Goal: Information Seeking & Learning: Learn about a topic

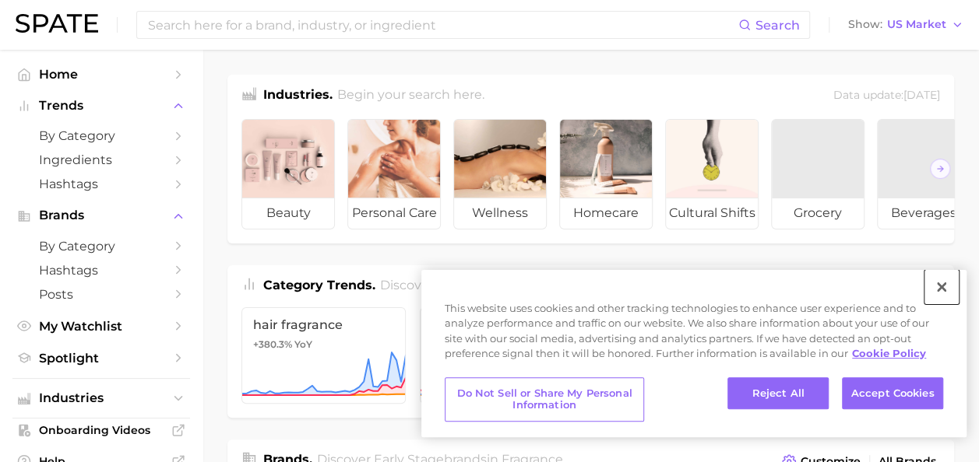
click at [940, 293] on button "Close" at bounding box center [941, 287] width 34 height 34
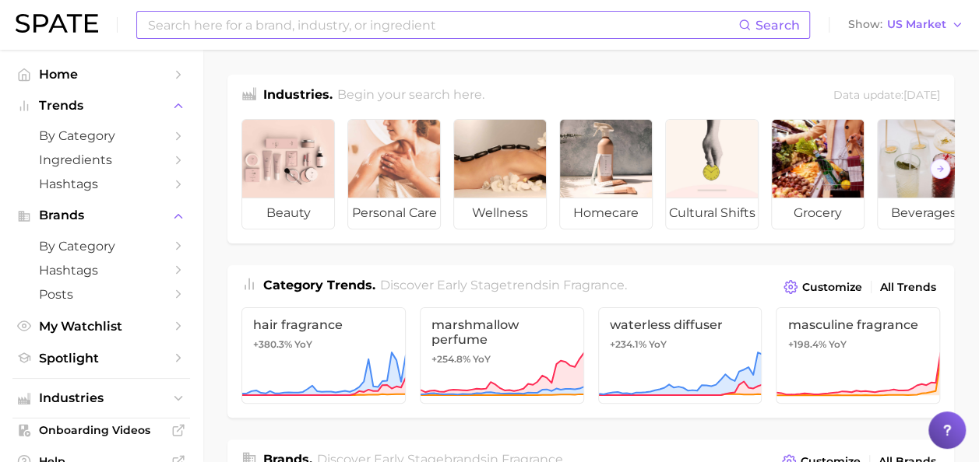
click at [385, 31] on input at bounding box center [442, 25] width 592 height 26
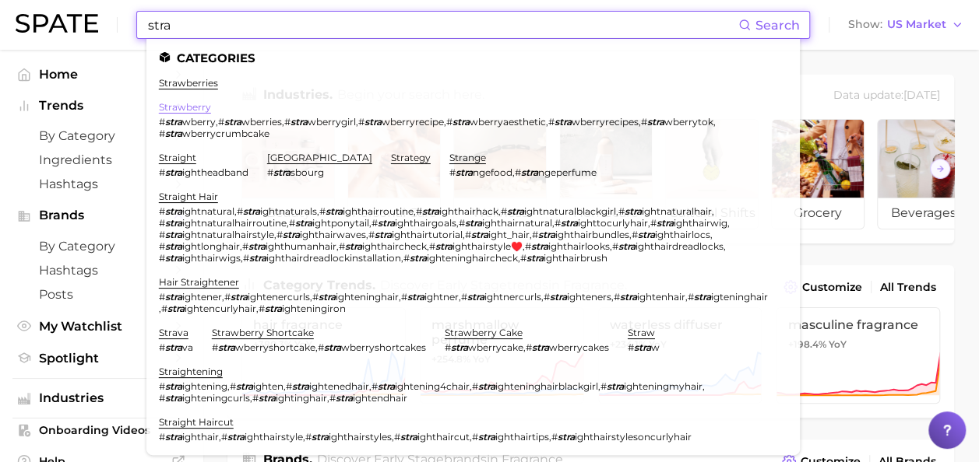
type input "stra"
click at [199, 107] on link "strawberry" at bounding box center [185, 107] width 52 height 12
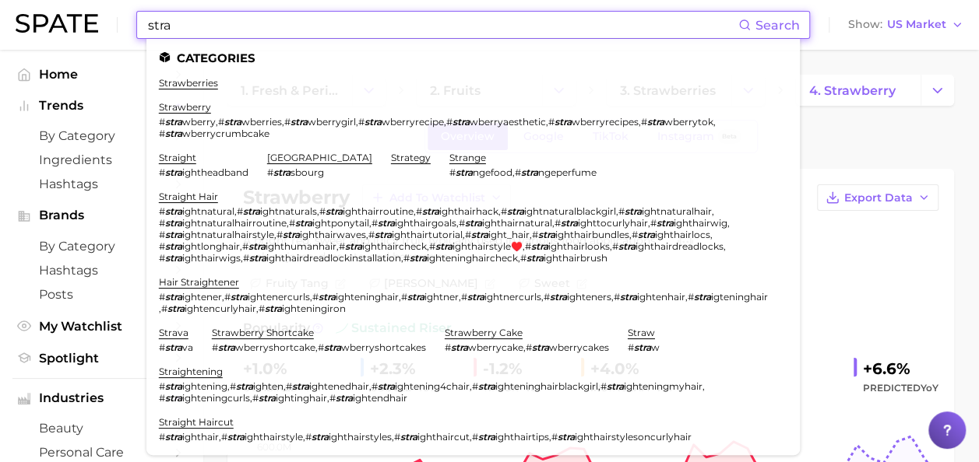
drag, startPoint x: 267, startPoint y: 20, endPoint x: 135, endPoint y: 23, distance: 131.6
click at [136, 23] on div "stra Search Categories strawberries strawberry # stra wberry , # stra wberries …" at bounding box center [472, 25] width 673 height 28
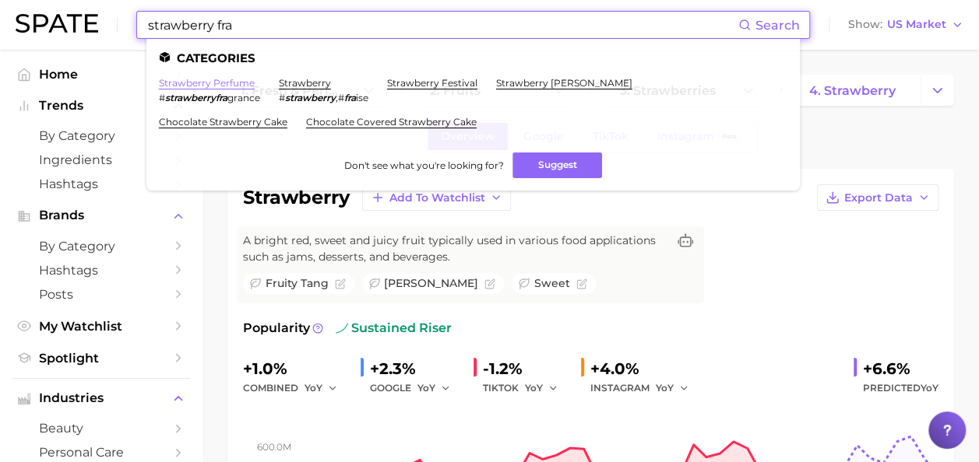
click at [202, 79] on link "strawberry perfume" at bounding box center [207, 83] width 96 height 12
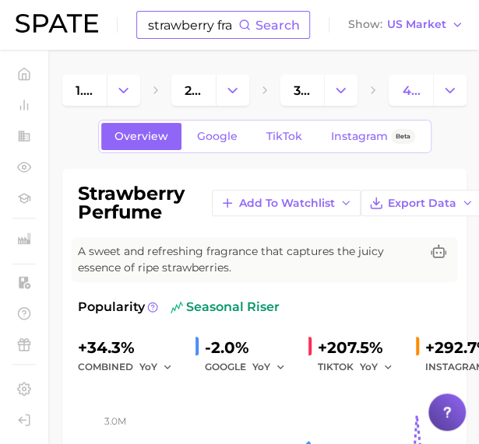
click at [196, 33] on input "strawberry fra" at bounding box center [192, 25] width 92 height 26
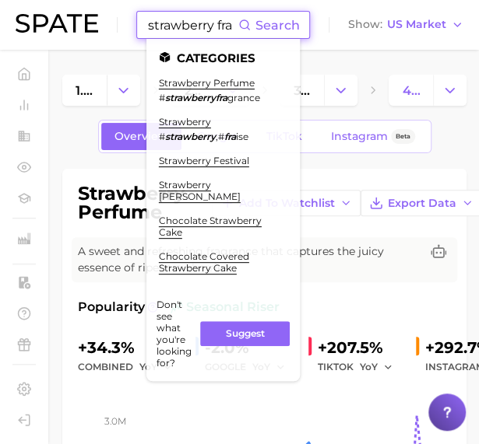
drag, startPoint x: 156, startPoint y: 26, endPoint x: 494, endPoint y: 54, distance: 339.0
click at [479, 54] on html "strawberry fra Search Categories strawberry perfume # strawberryfra grance stra…" at bounding box center [239, 222] width 479 height 444
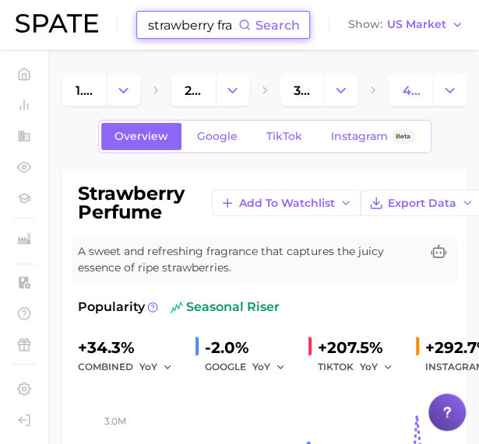
type input "s"
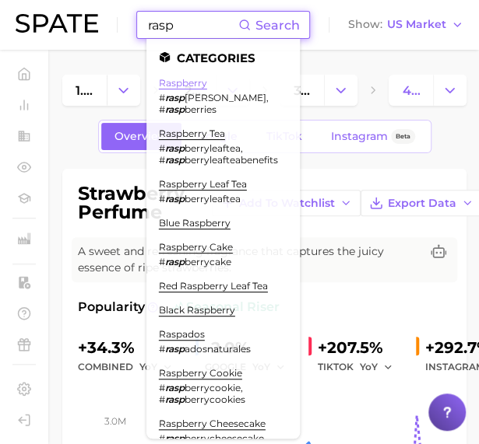
click at [176, 88] on link "raspberry" at bounding box center [183, 83] width 48 height 12
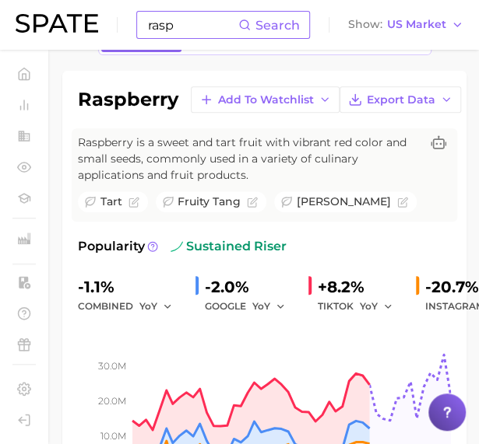
scroll to position [97, 0]
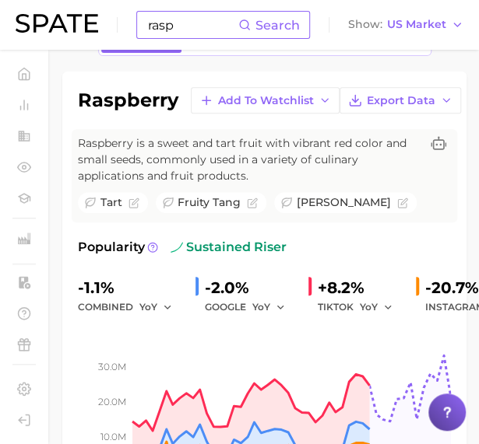
click at [177, 27] on input "rasp" at bounding box center [192, 25] width 92 height 26
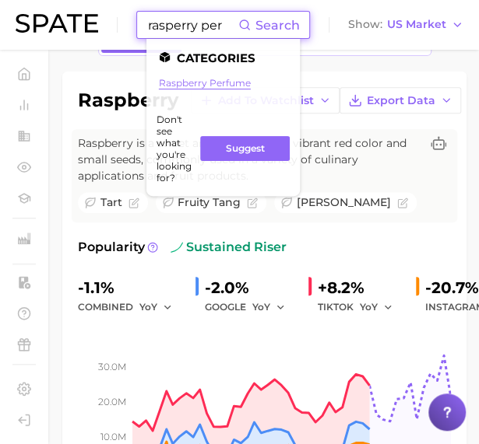
click at [201, 85] on link "raspberry perfume" at bounding box center [205, 83] width 92 height 12
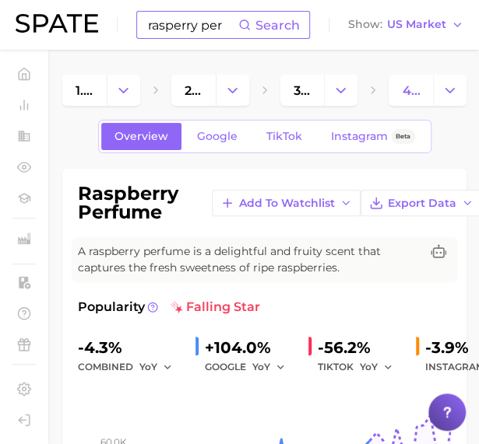
click at [195, 30] on input "rasperry per" at bounding box center [192, 25] width 92 height 26
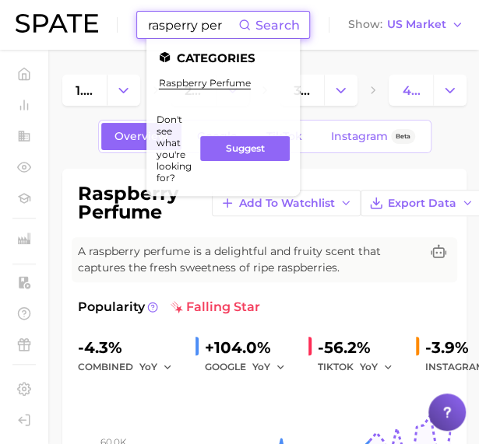
drag, startPoint x: 152, startPoint y: 27, endPoint x: 299, endPoint y: 31, distance: 147.2
click at [299, 31] on div "rasperry per Search" at bounding box center [222, 25] width 153 height 26
type input "r"
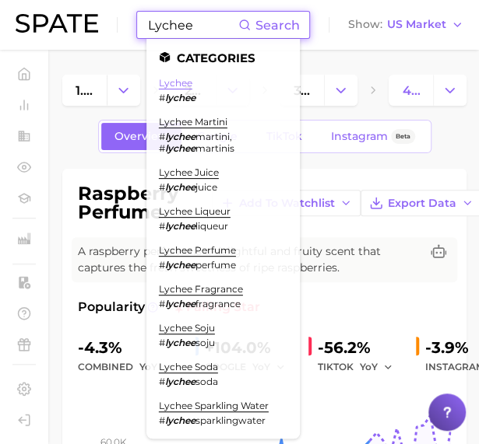
click at [178, 86] on link "lychee" at bounding box center [175, 83] width 33 height 12
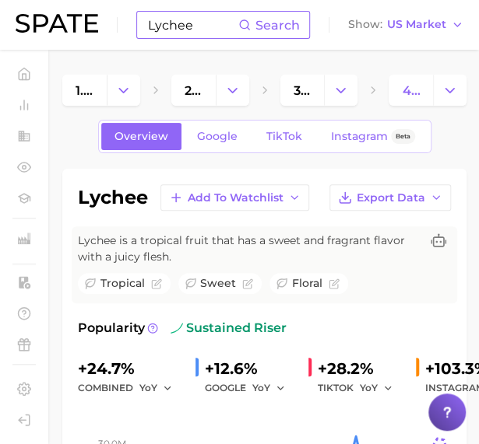
click at [179, 27] on input "Lychee" at bounding box center [192, 25] width 92 height 26
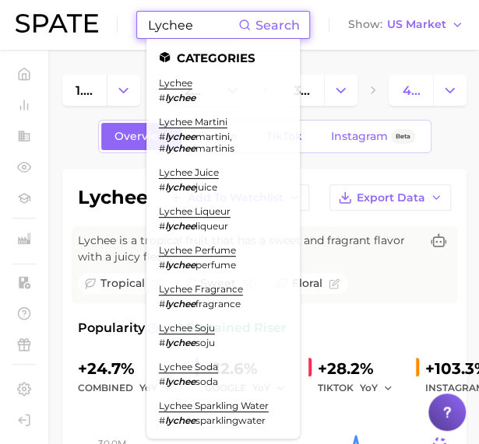
click at [196, 26] on input "Lychee" at bounding box center [192, 25] width 92 height 26
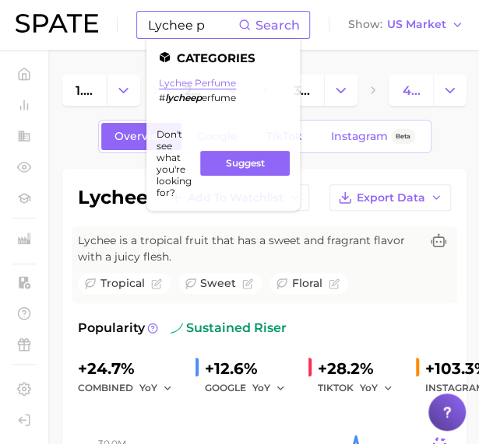
click at [198, 84] on link "lychee perfume" at bounding box center [197, 83] width 77 height 12
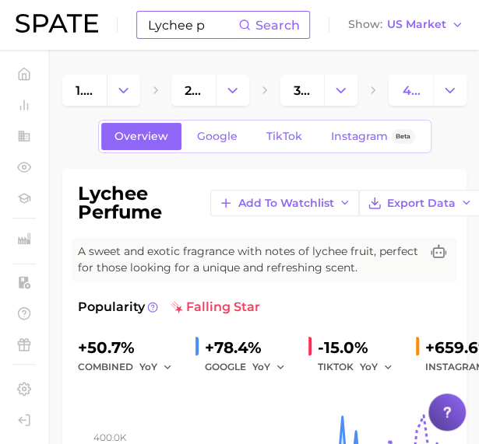
click at [173, 27] on input "Lychee p" at bounding box center [192, 25] width 92 height 26
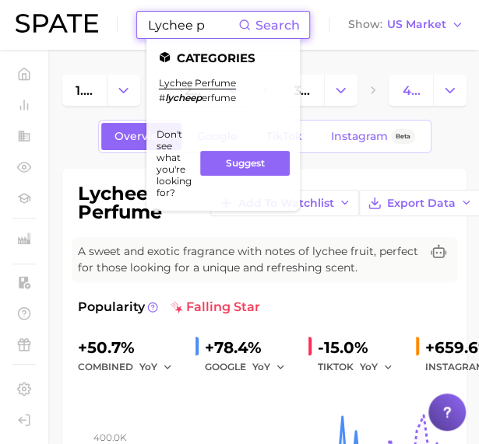
drag, startPoint x: 146, startPoint y: 26, endPoint x: 273, endPoint y: 47, distance: 128.6
click at [273, 39] on div "Lychee p Search Categories lychee perfume # lycheep erfume Don't see what you'r…" at bounding box center [223, 25] width 174 height 28
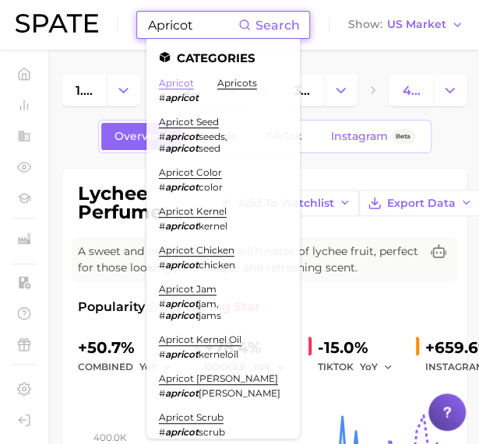
click at [181, 86] on link "apricot" at bounding box center [176, 83] width 35 height 12
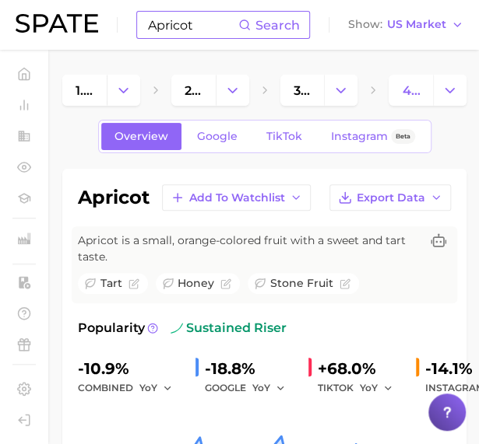
click at [209, 30] on input "Apricot" at bounding box center [192, 25] width 92 height 26
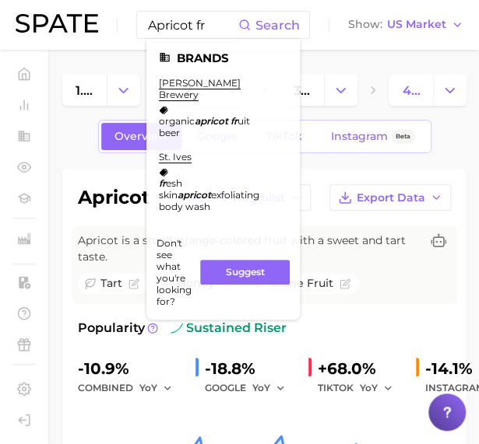
drag, startPoint x: 199, startPoint y: 29, endPoint x: 87, endPoint y: 24, distance: 112.2
click at [87, 24] on div "Apricot fr Search Brands [PERSON_NAME] brewery organic apricot fr uit beer st. …" at bounding box center [240, 25] width 448 height 50
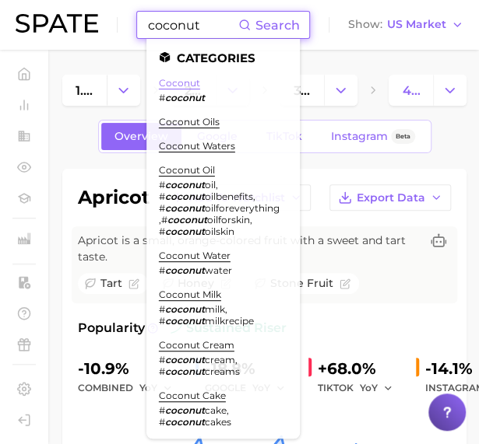
click at [172, 80] on link "coconut" at bounding box center [179, 83] width 41 height 12
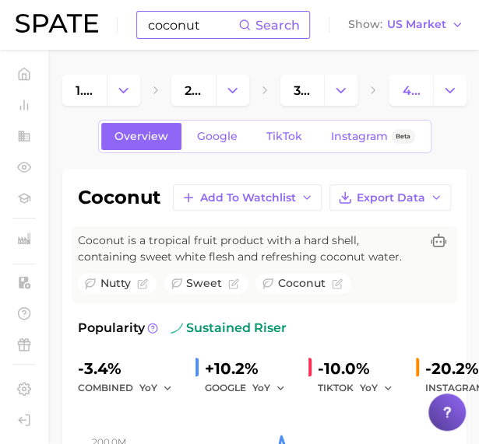
click at [187, 33] on input "coconut" at bounding box center [192, 25] width 92 height 26
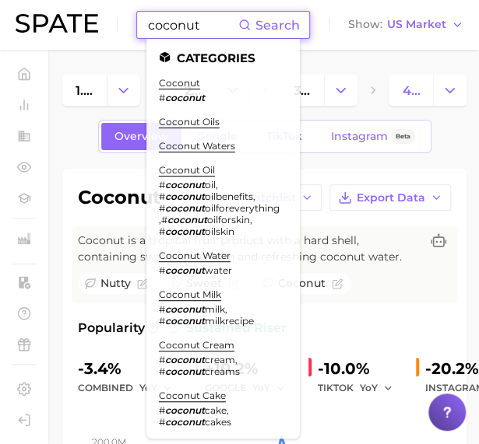
click at [198, 31] on input "coconut" at bounding box center [192, 25] width 92 height 26
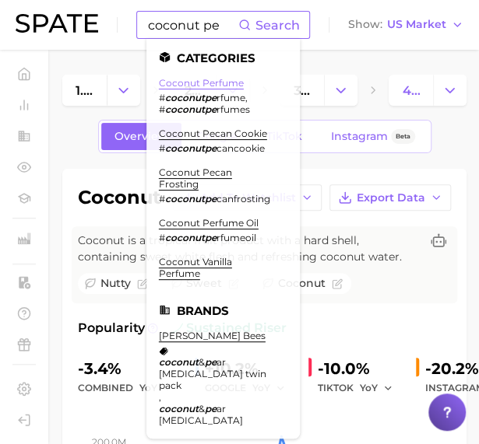
click at [192, 83] on link "coconut perfume" at bounding box center [201, 83] width 85 height 12
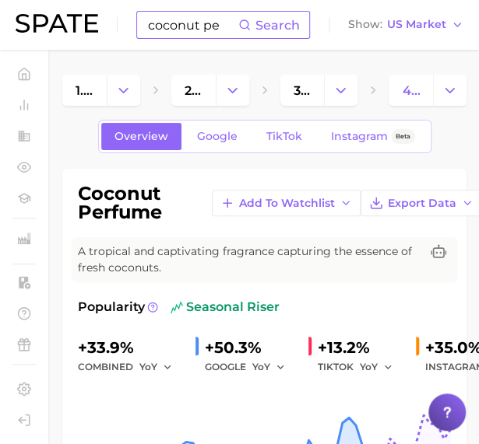
click at [163, 27] on input "coconut pe" at bounding box center [192, 25] width 92 height 26
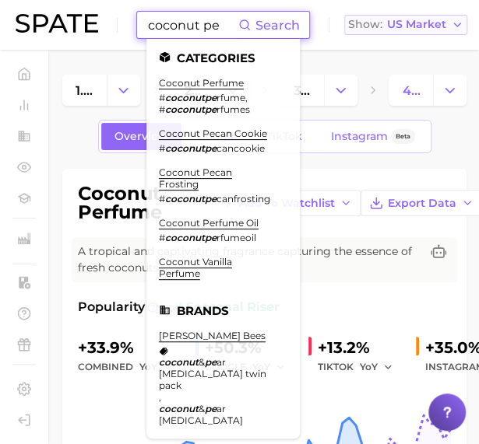
drag, startPoint x: 151, startPoint y: 28, endPoint x: 364, endPoint y: 19, distance: 213.5
click at [364, 19] on div "coconut pe Search Categories coconut perfume # coconutpe rfume , # coconutpe rf…" at bounding box center [240, 25] width 448 height 50
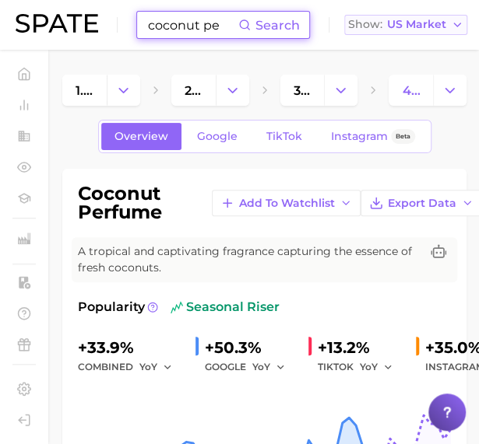
type input "c"
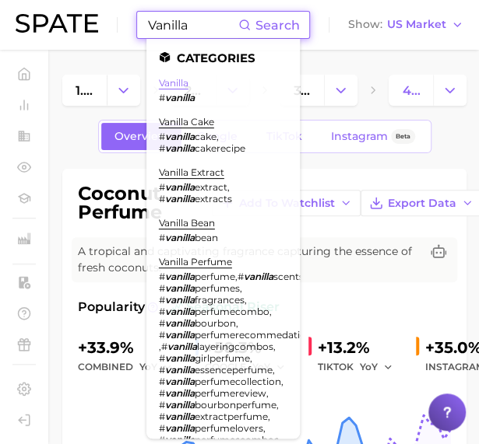
click at [183, 80] on link "vanilla" at bounding box center [174, 83] width 30 height 12
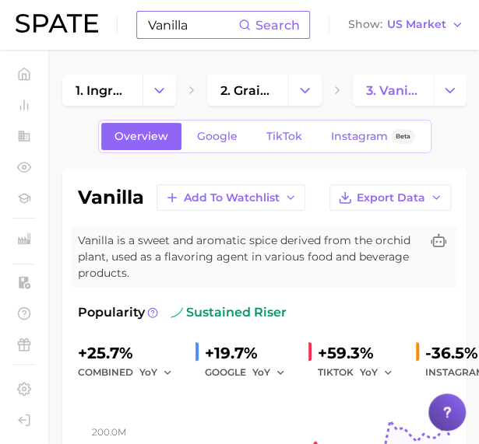
click at [206, 5] on div "Vanilla Search Show US Market" at bounding box center [240, 25] width 448 height 50
click at [202, 19] on input "Vanilla" at bounding box center [192, 25] width 92 height 26
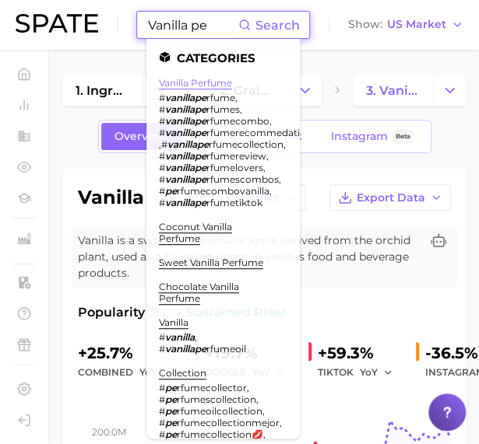
click at [201, 83] on link "vanilla perfume" at bounding box center [195, 83] width 73 height 12
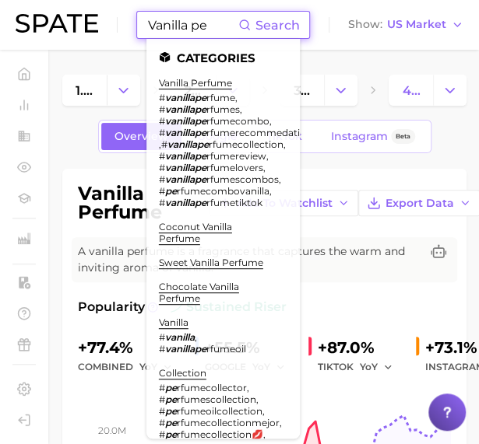
drag, startPoint x: 149, startPoint y: 24, endPoint x: 310, endPoint y: 23, distance: 161.1
click at [310, 23] on div "Vanilla pe Search Categories vanilla perfume # vanillape rfume , # vanillape rf…" at bounding box center [223, 25] width 174 height 28
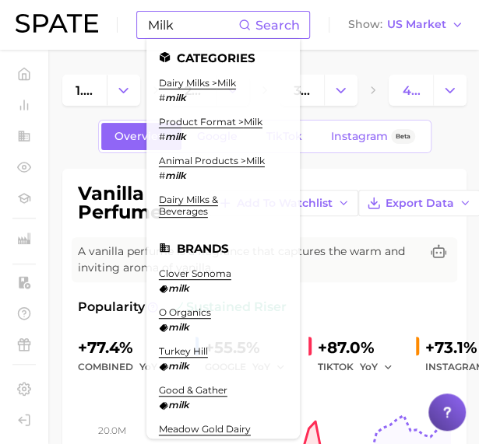
click at [180, 90] on li "dairy milks > milk # milk" at bounding box center [197, 90] width 77 height 26
click at [185, 86] on link "dairy milks > milk" at bounding box center [197, 83] width 77 height 12
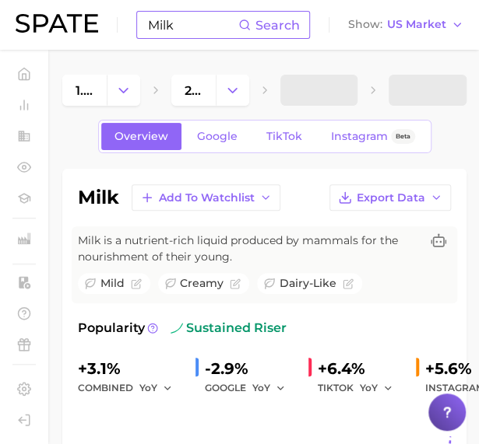
scroll to position [46, 0]
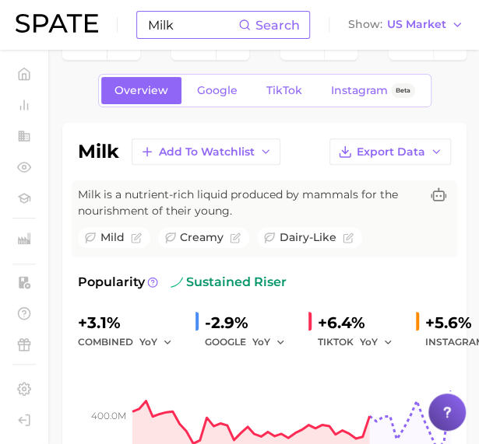
click at [195, 21] on input "Milk" at bounding box center [192, 25] width 92 height 26
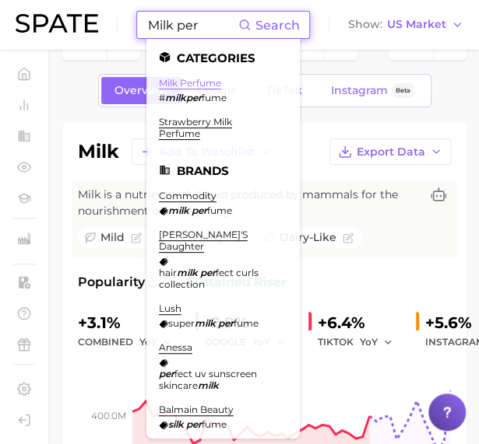
click at [199, 80] on link "milk perfume" at bounding box center [190, 83] width 62 height 12
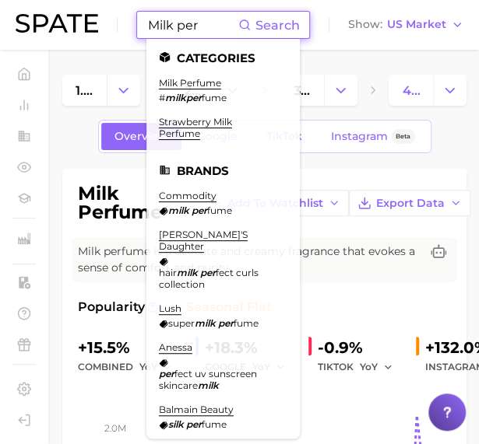
drag, startPoint x: 206, startPoint y: 27, endPoint x: 78, endPoint y: 30, distance: 128.5
click at [78, 30] on div "Milk per Search Categories milk perfume # milkper fume strawberry milk perfume …" at bounding box center [240, 25] width 448 height 50
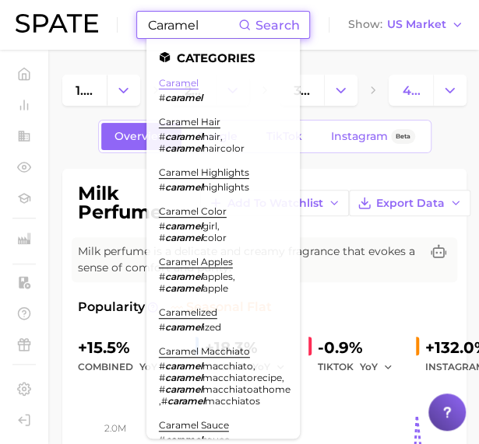
click at [168, 86] on link "caramel" at bounding box center [179, 83] width 40 height 12
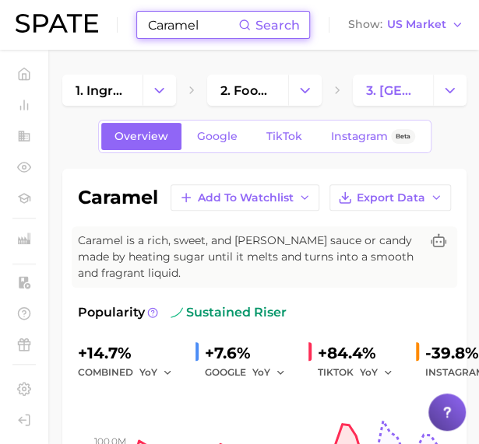
click at [199, 30] on input "Caramel" at bounding box center [192, 25] width 92 height 26
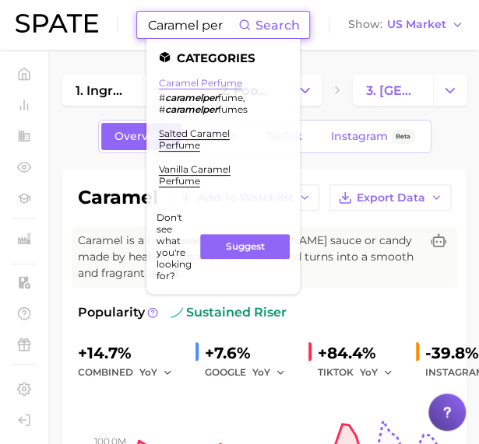
click at [204, 80] on link "caramel perfume" at bounding box center [200, 83] width 83 height 12
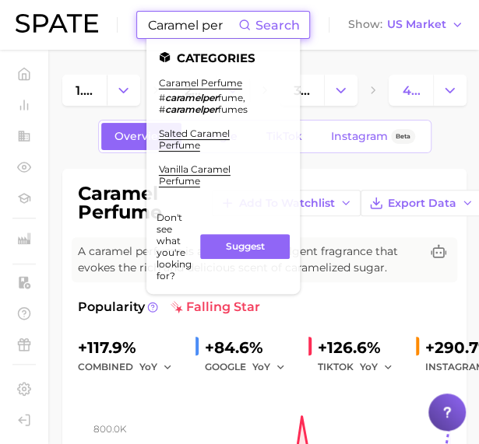
drag, startPoint x: 156, startPoint y: 28, endPoint x: 325, endPoint y: 27, distance: 169.7
click at [325, 27] on div "Caramel per Search Categories caramel perfume # caramelper fume , # caramelper …" at bounding box center [240, 25] width 448 height 50
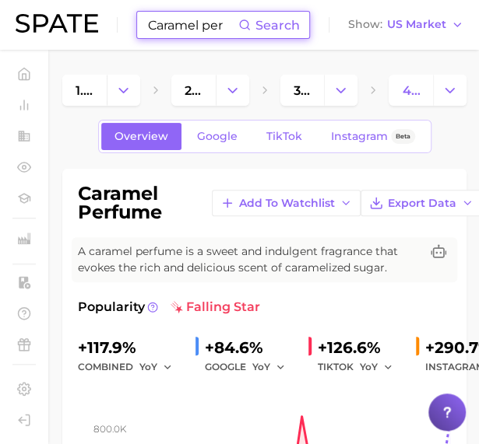
type input "C"
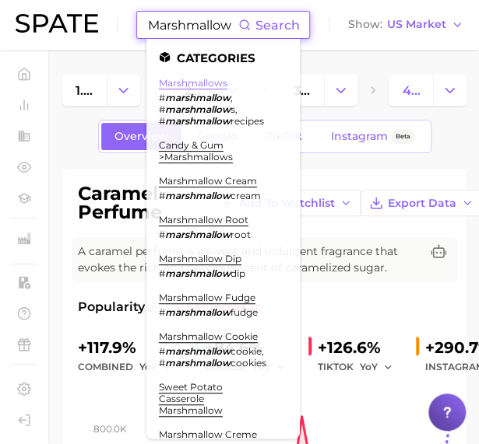
click at [223, 83] on link "marshmallows" at bounding box center [193, 83] width 69 height 12
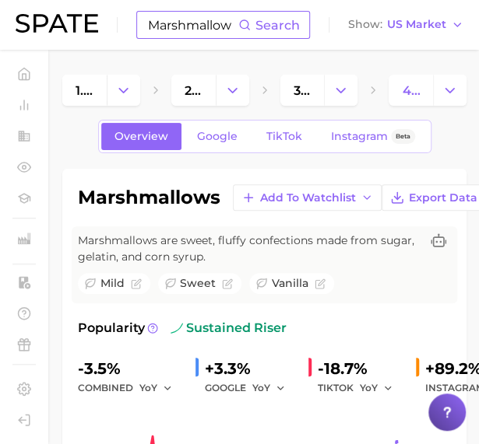
click at [212, 26] on input "Marshmallow" at bounding box center [192, 25] width 92 height 26
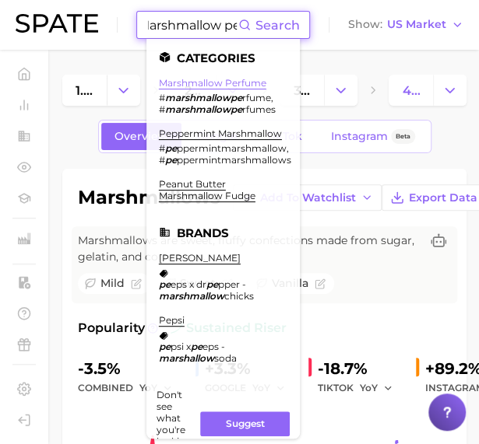
click at [213, 85] on link "marshmallow perfume" at bounding box center [212, 83] width 107 height 12
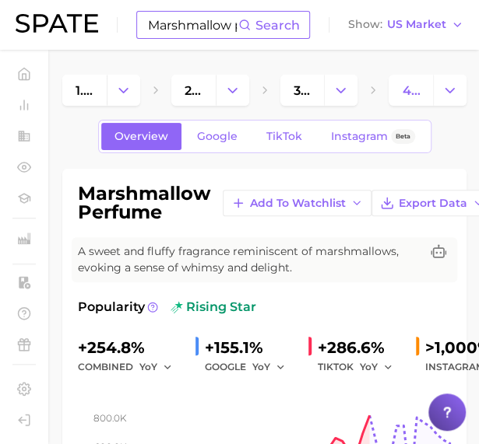
click at [211, 30] on input "Marshmallow pe" at bounding box center [192, 25] width 92 height 26
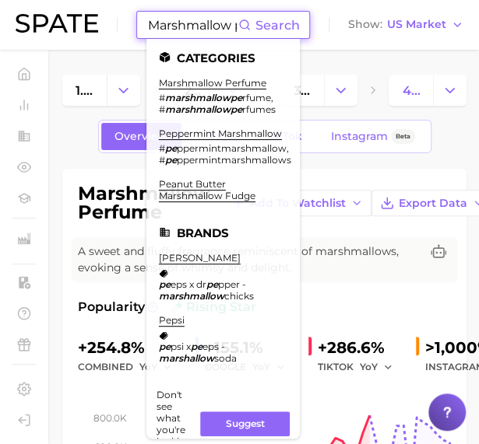
click at [156, 23] on input "Marshmallow pe" at bounding box center [192, 25] width 92 height 26
click at [156, 24] on input "Marshmallow pe" at bounding box center [192, 25] width 92 height 26
drag, startPoint x: 150, startPoint y: 26, endPoint x: 348, endPoint y: 26, distance: 197.7
click at [348, 26] on div "Marshmallow pe Search Categories marshmallow perfume # marshmallowpe rfume , # …" at bounding box center [240, 25] width 448 height 50
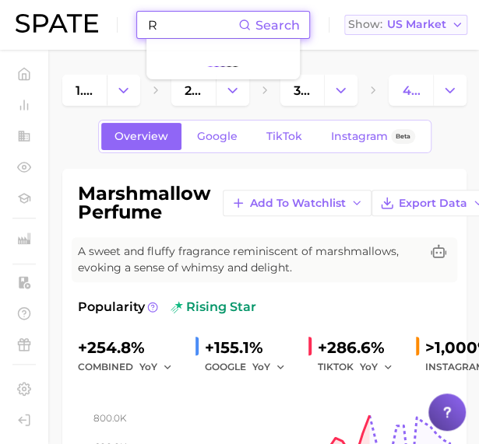
scroll to position [0, 0]
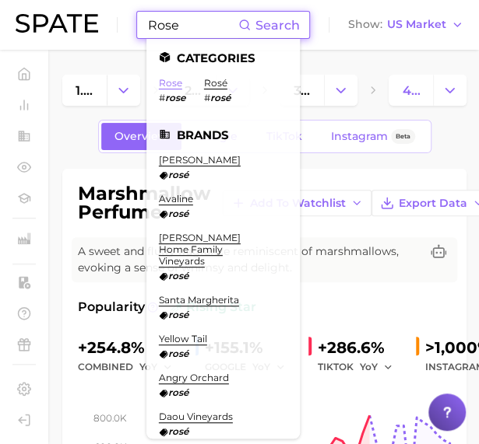
click at [170, 81] on link "rose" at bounding box center [170, 83] width 23 height 12
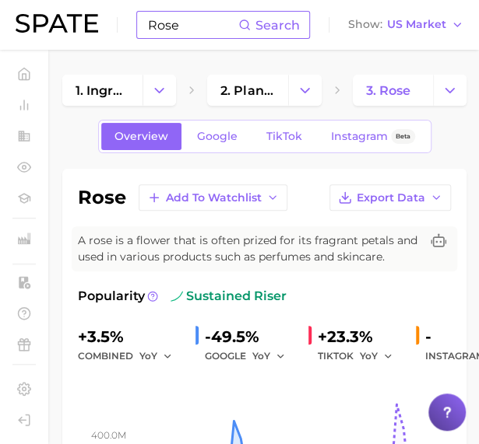
click at [200, 23] on input "Rose" at bounding box center [192, 25] width 92 height 26
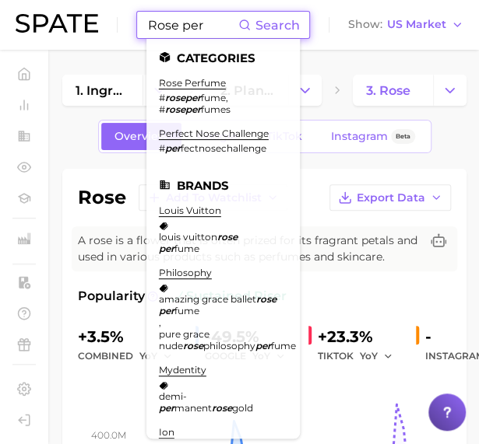
click at [196, 91] on li "rose perfume # roseper fume , # roseper fumes" at bounding box center [214, 96] width 110 height 38
click at [212, 79] on link "rose perfume" at bounding box center [192, 83] width 67 height 12
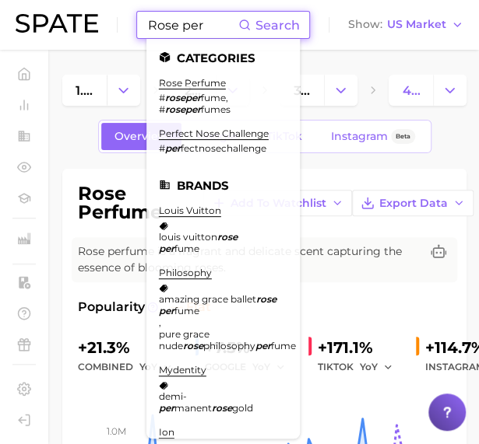
drag, startPoint x: 195, startPoint y: 30, endPoint x: 69, endPoint y: 46, distance: 127.1
click at [69, 46] on div "Rose per Search Categories rose perfume # roseper fume , # roseper fumes perfec…" at bounding box center [240, 25] width 448 height 50
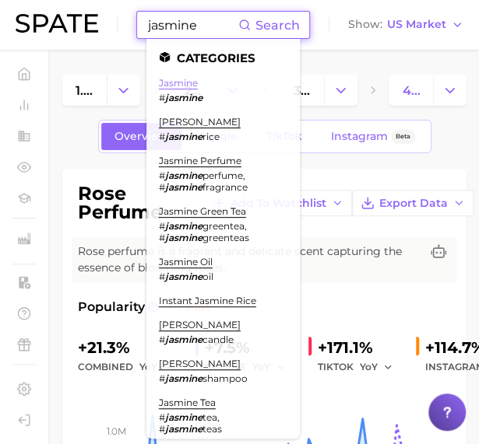
click at [184, 83] on link "jasmine" at bounding box center [178, 83] width 39 height 12
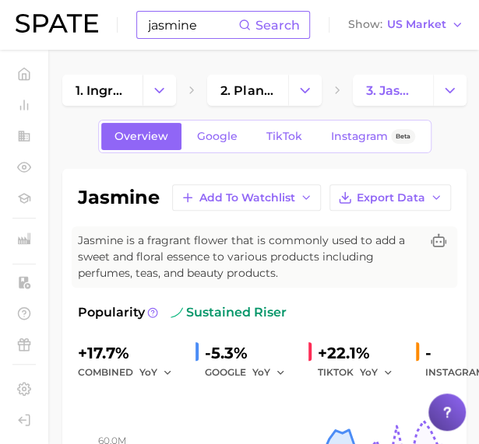
click at [204, 27] on input "jasmine" at bounding box center [192, 25] width 92 height 26
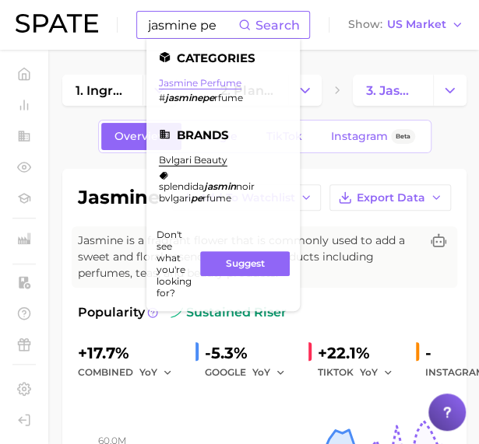
click at [199, 83] on link "jasmine perfume" at bounding box center [200, 83] width 83 height 12
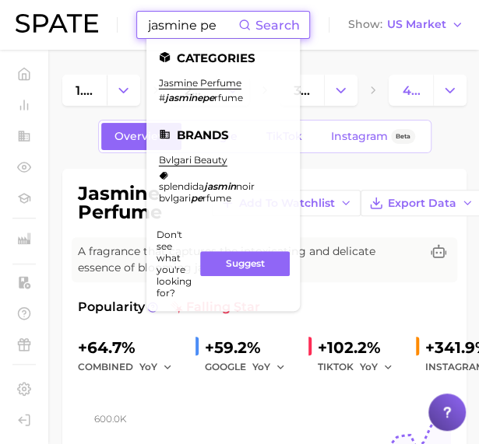
drag, startPoint x: 215, startPoint y: 28, endPoint x: 61, endPoint y: -3, distance: 156.5
click at [61, 0] on html "jasmine pe Search Categories jasmine perfume # jasminepe rfume Brands bvlgari b…" at bounding box center [239, 222] width 479 height 444
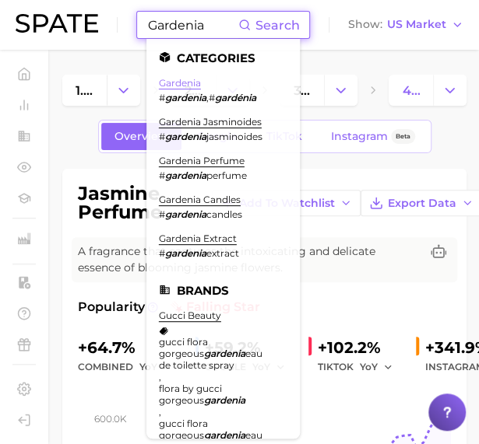
click at [183, 81] on link "gardenia" at bounding box center [180, 83] width 42 height 12
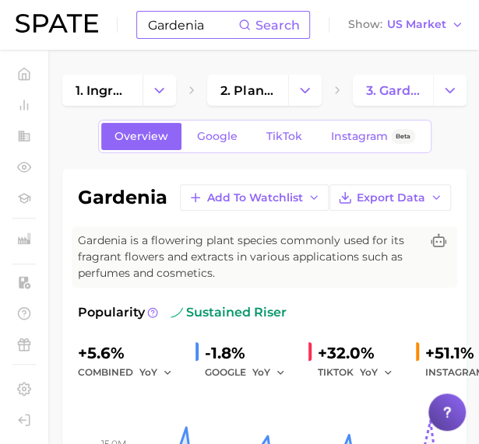
click at [213, 29] on input "Gardenia" at bounding box center [192, 25] width 92 height 26
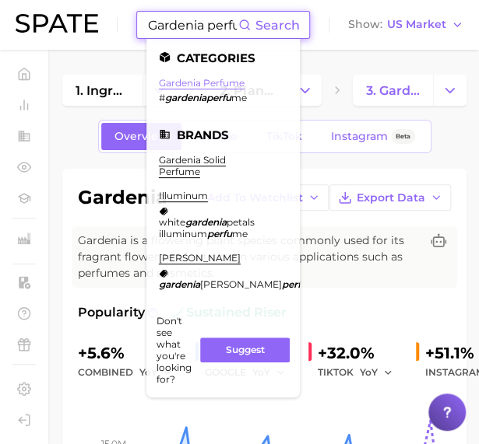
type input "Gardenia perfu"
click at [209, 83] on link "gardenia perfume" at bounding box center [202, 83] width 86 height 12
